Goal: Obtain resource: Download file/media

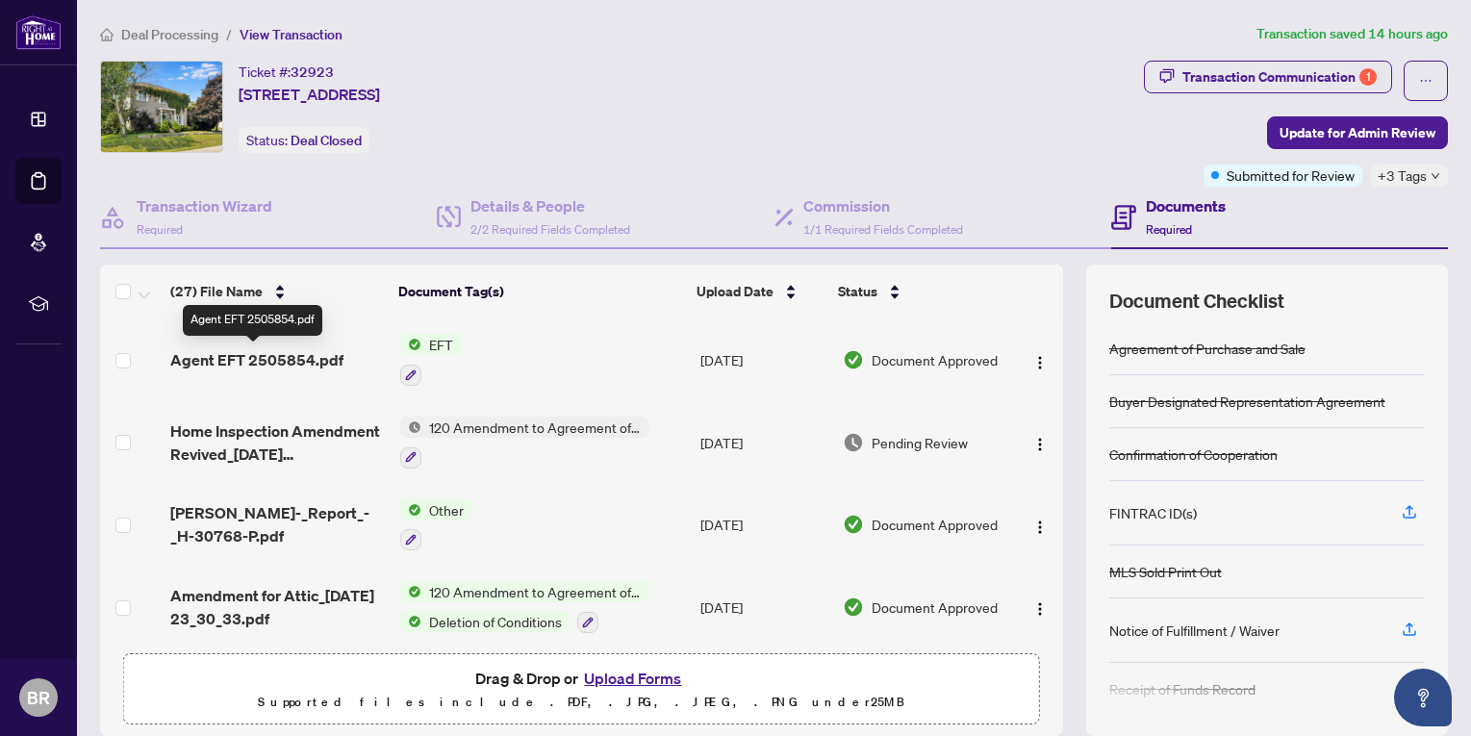
click at [278, 357] on span "Agent EFT 2505854.pdf" at bounding box center [256, 359] width 173 height 23
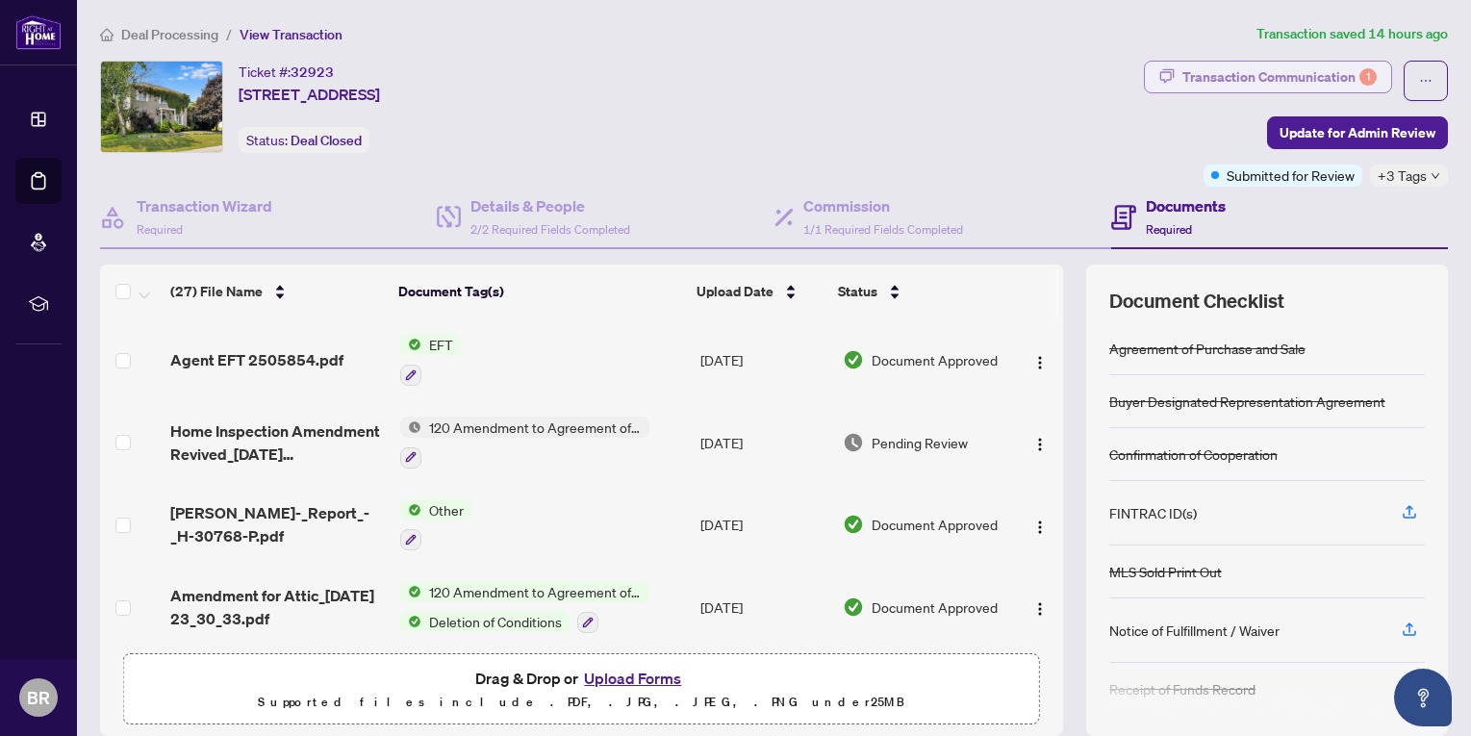
click at [1268, 72] on div "Transaction Communication 1" at bounding box center [1279, 77] width 194 height 31
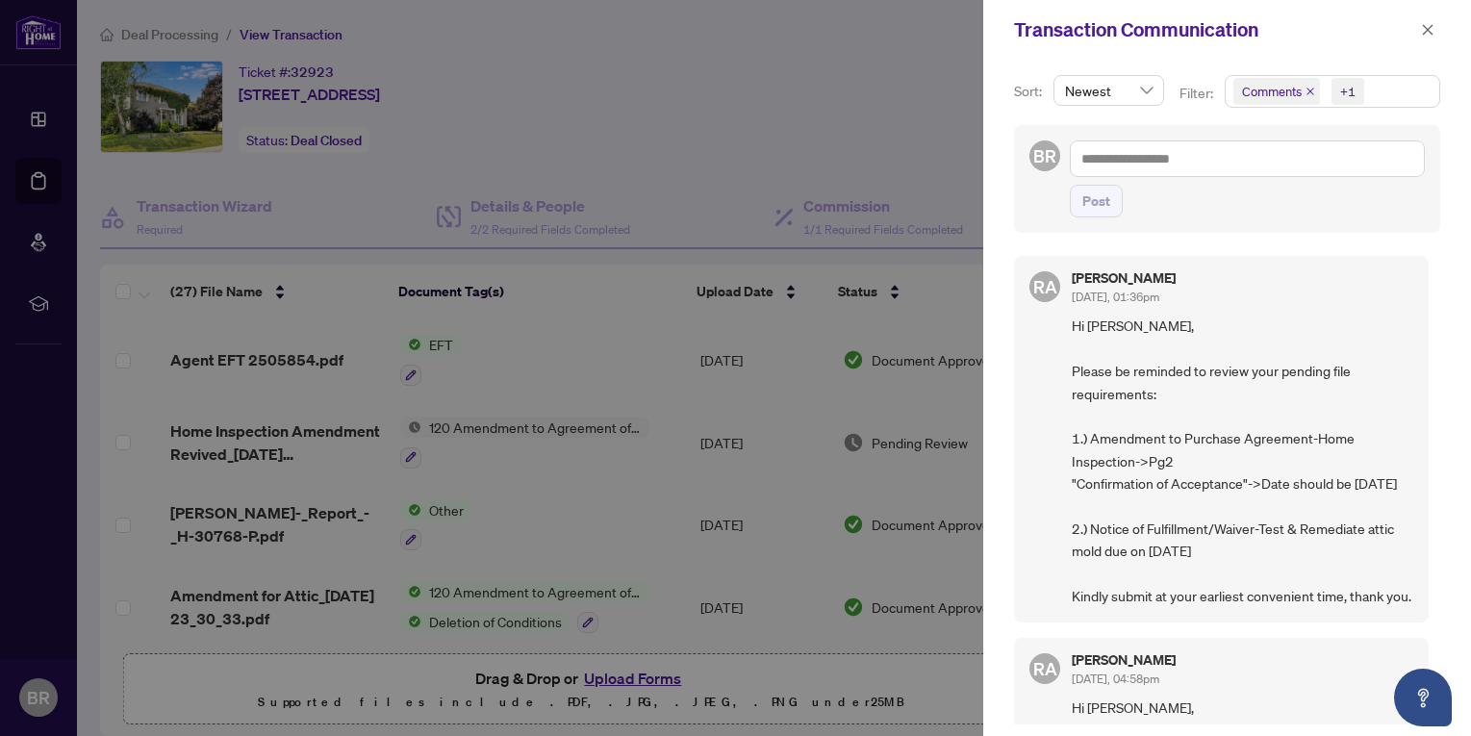
click at [1346, 92] on div "+1" at bounding box center [1347, 91] width 15 height 19
click at [1348, 90] on div "+1" at bounding box center [1347, 91] width 15 height 19
click at [1424, 29] on icon "close" at bounding box center [1427, 29] width 13 height 13
